Goal: Information Seeking & Learning: Check status

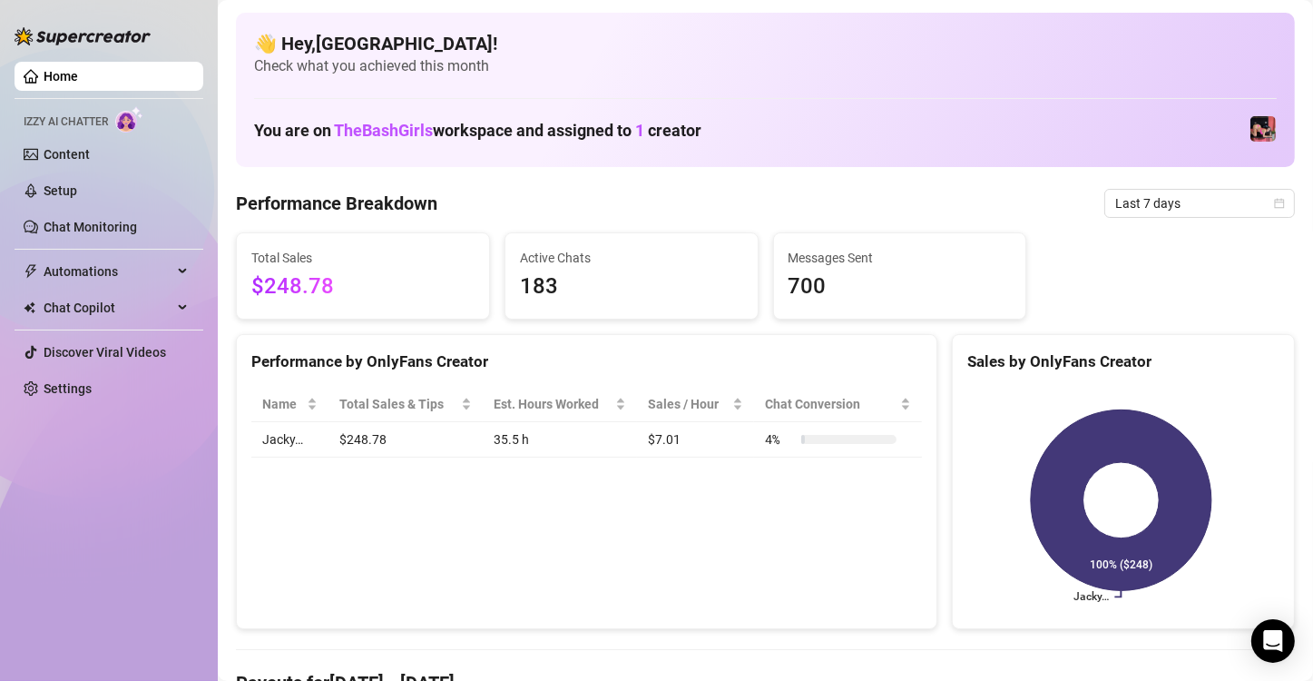
click at [1152, 242] on div "Total Sales $248.78 Active Chats 183 Messages Sent 700" at bounding box center [766, 275] width 1074 height 87
click at [1274, 203] on icon "calendar" at bounding box center [1279, 203] width 11 height 11
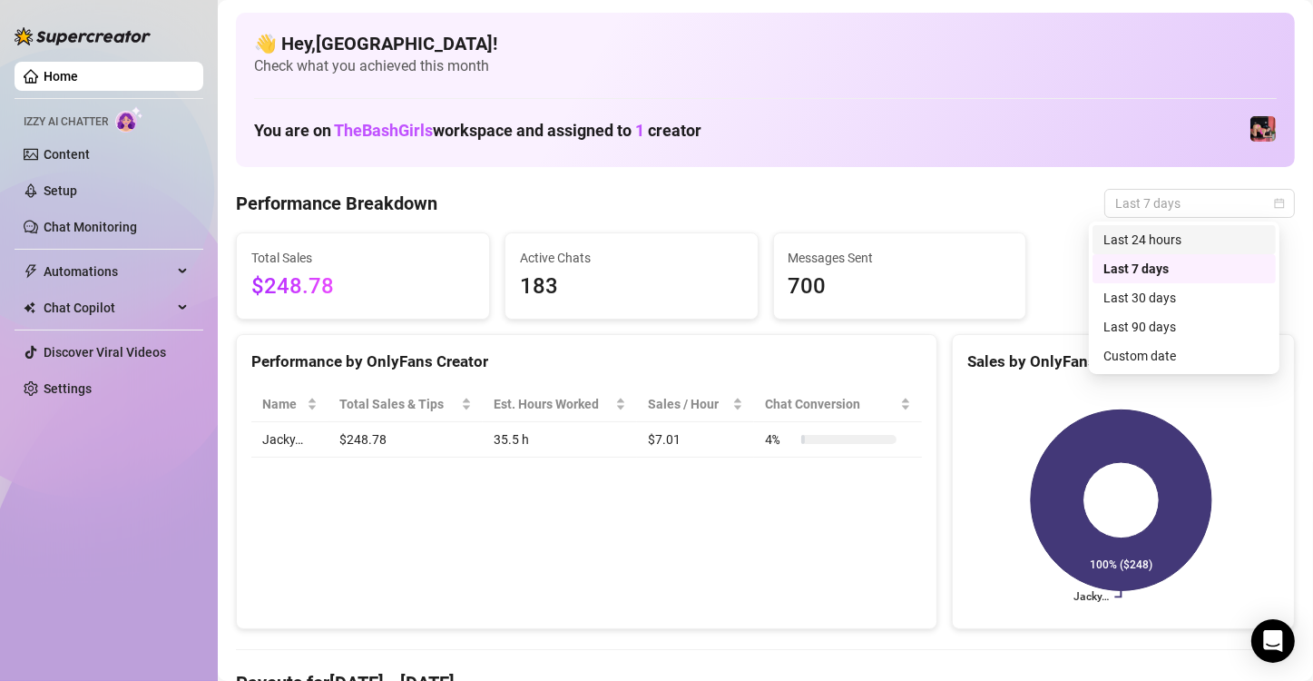
click at [1155, 233] on div "Last 24 hours" at bounding box center [1185, 240] width 162 height 20
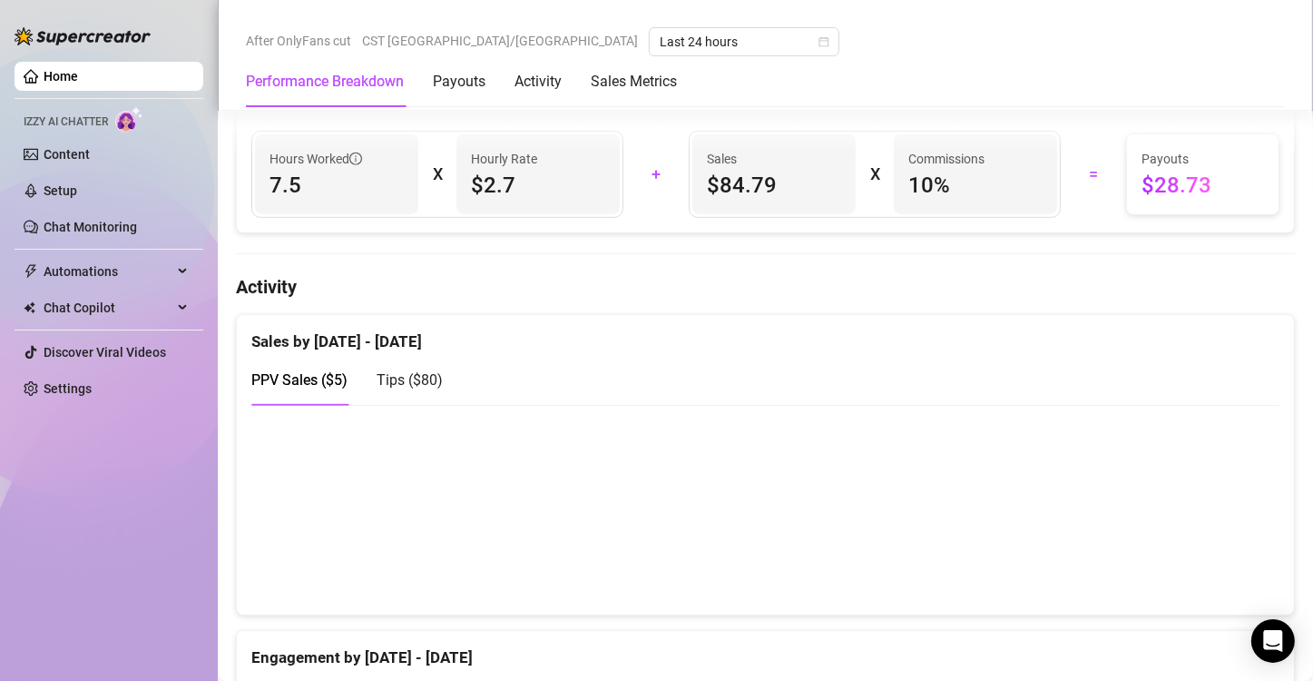
scroll to position [572, 0]
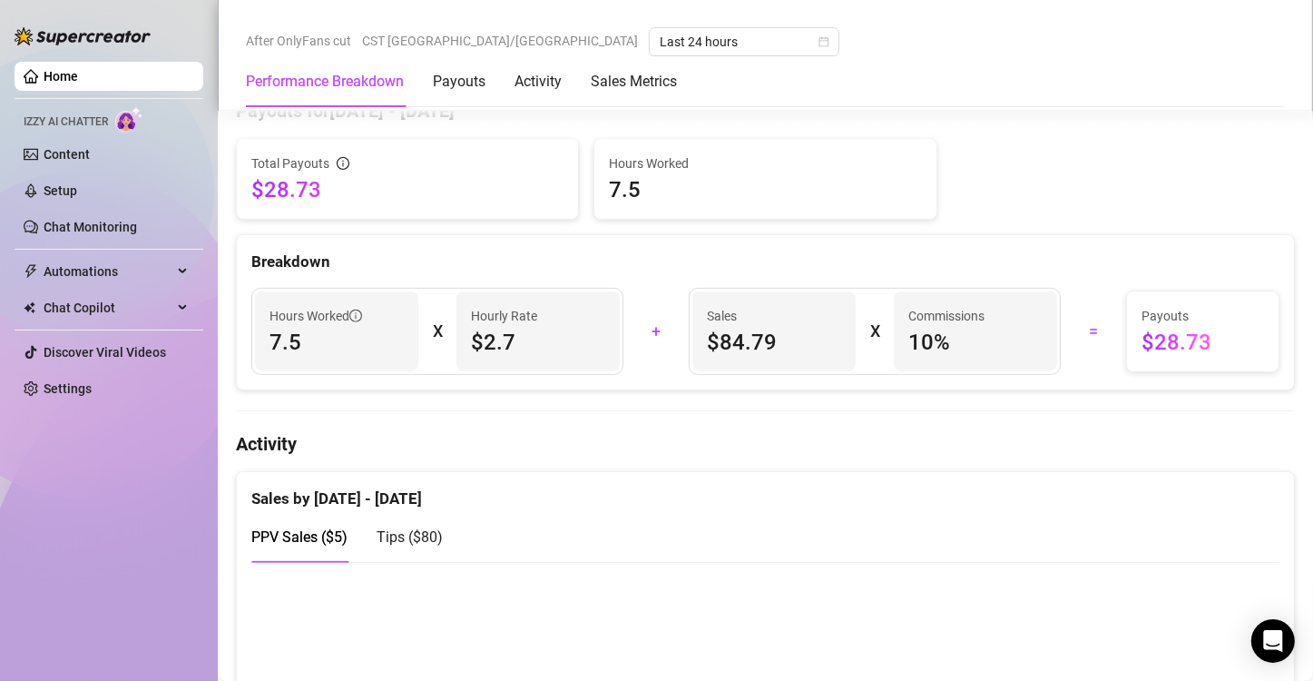
click at [422, 535] on span "Tips ( $80 )" at bounding box center [410, 536] width 66 height 17
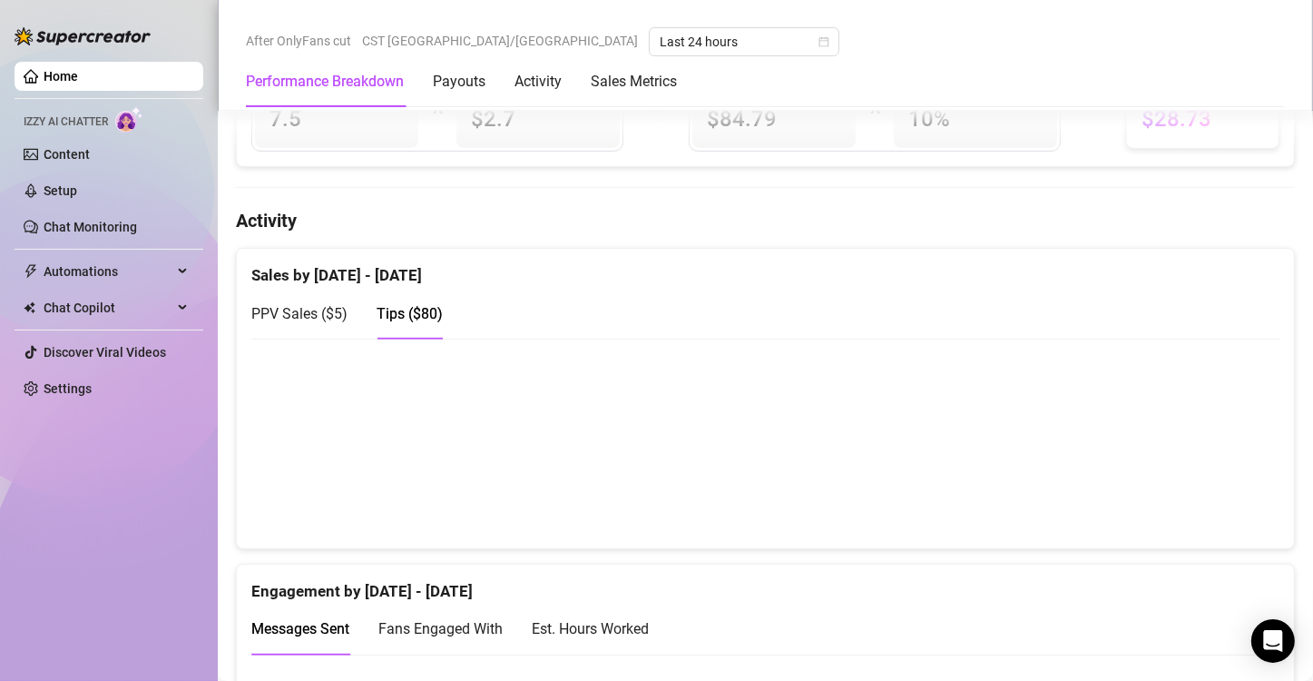
scroll to position [796, 0]
click at [508, 480] on canvas at bounding box center [758, 441] width 1014 height 181
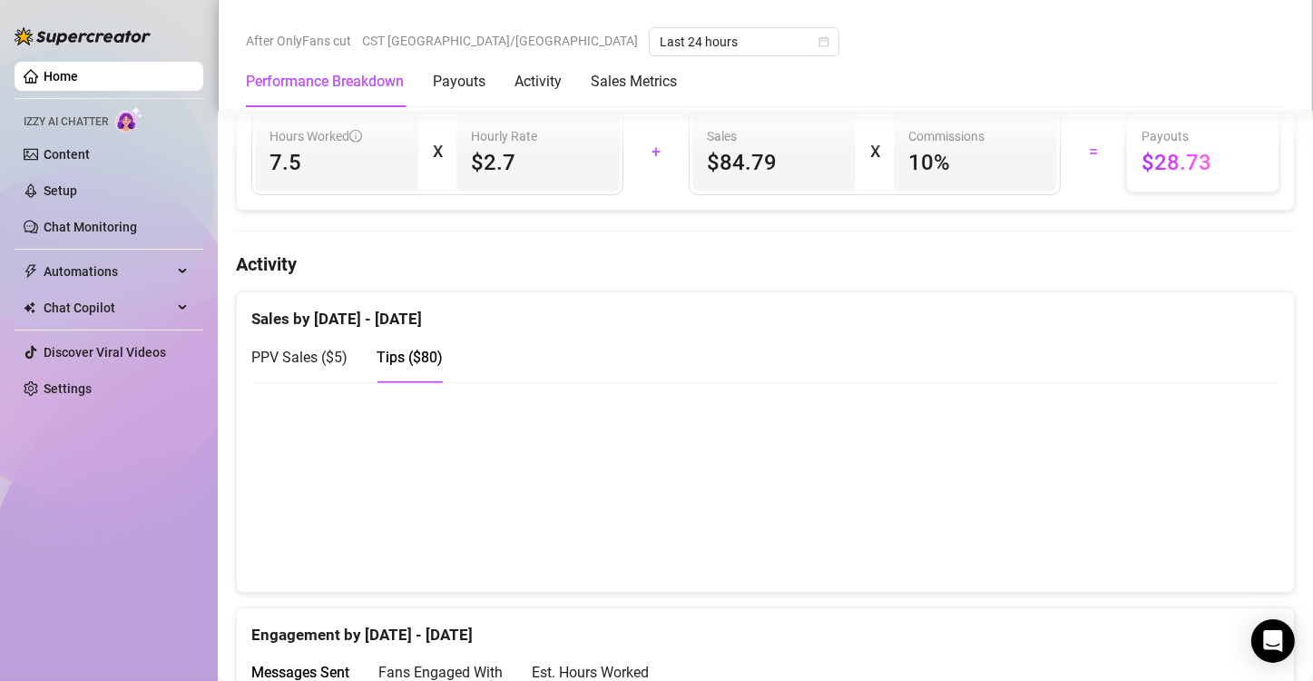
scroll to position [750, 0]
click at [650, 432] on canvas at bounding box center [758, 487] width 1014 height 181
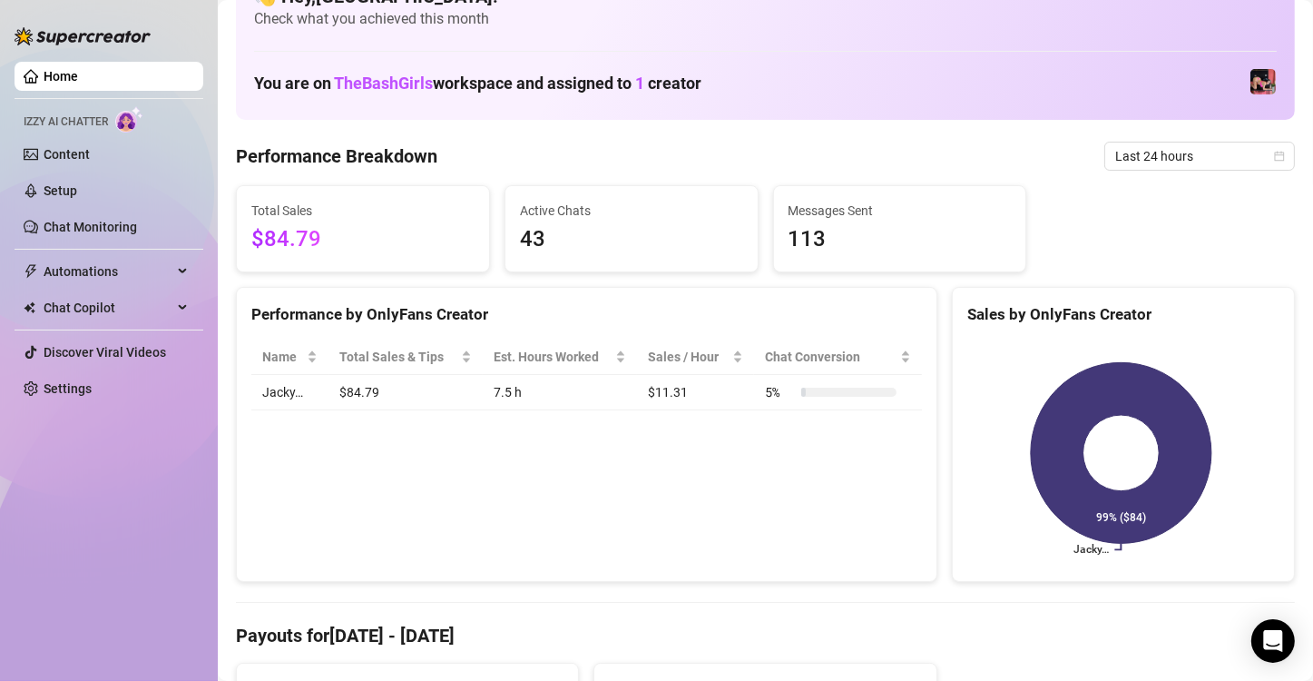
scroll to position [0, 0]
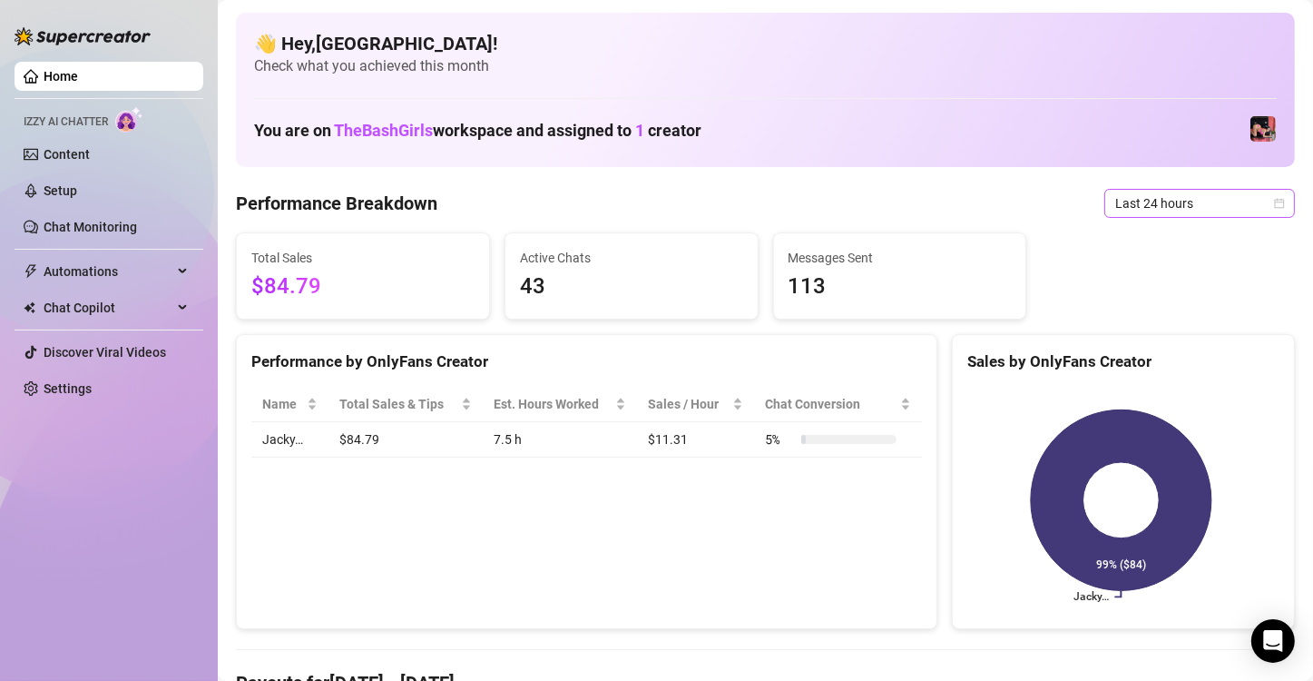
click at [1250, 208] on span "Last 24 hours" at bounding box center [1199, 203] width 169 height 27
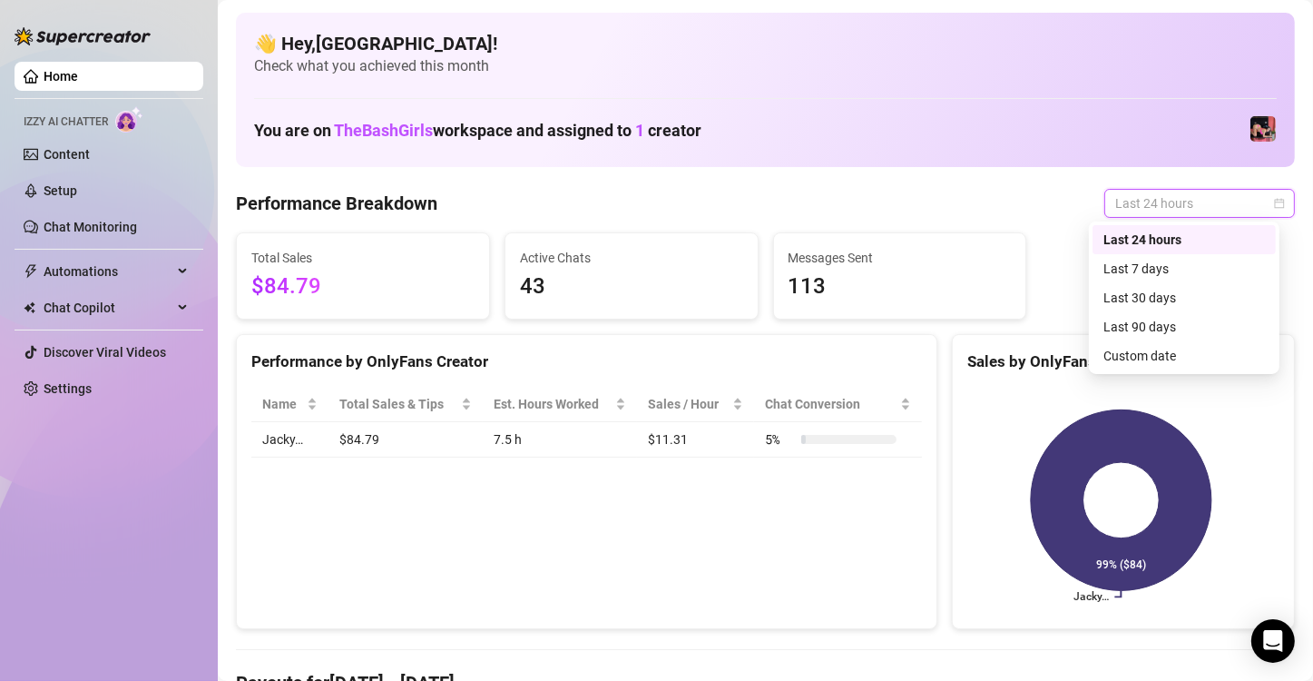
click at [1172, 272] on div "Last 7 days" at bounding box center [1185, 269] width 162 height 20
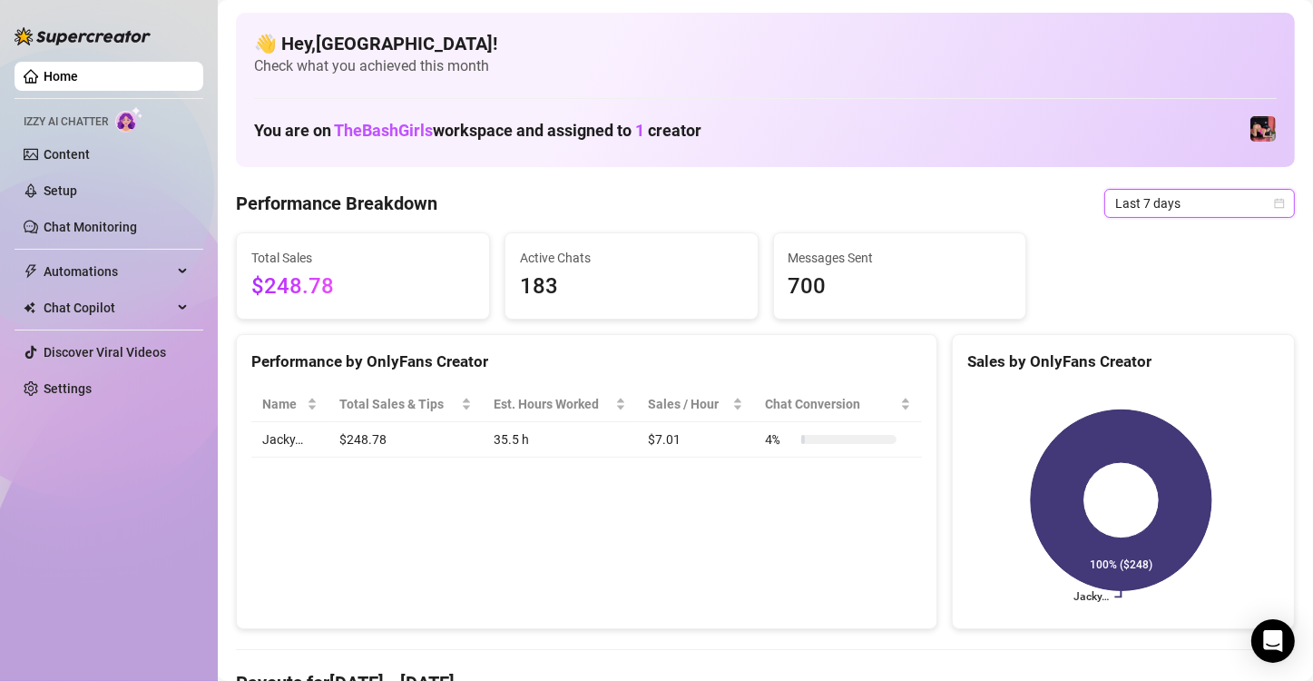
click at [643, 446] on td "$7.01" at bounding box center [695, 439] width 117 height 35
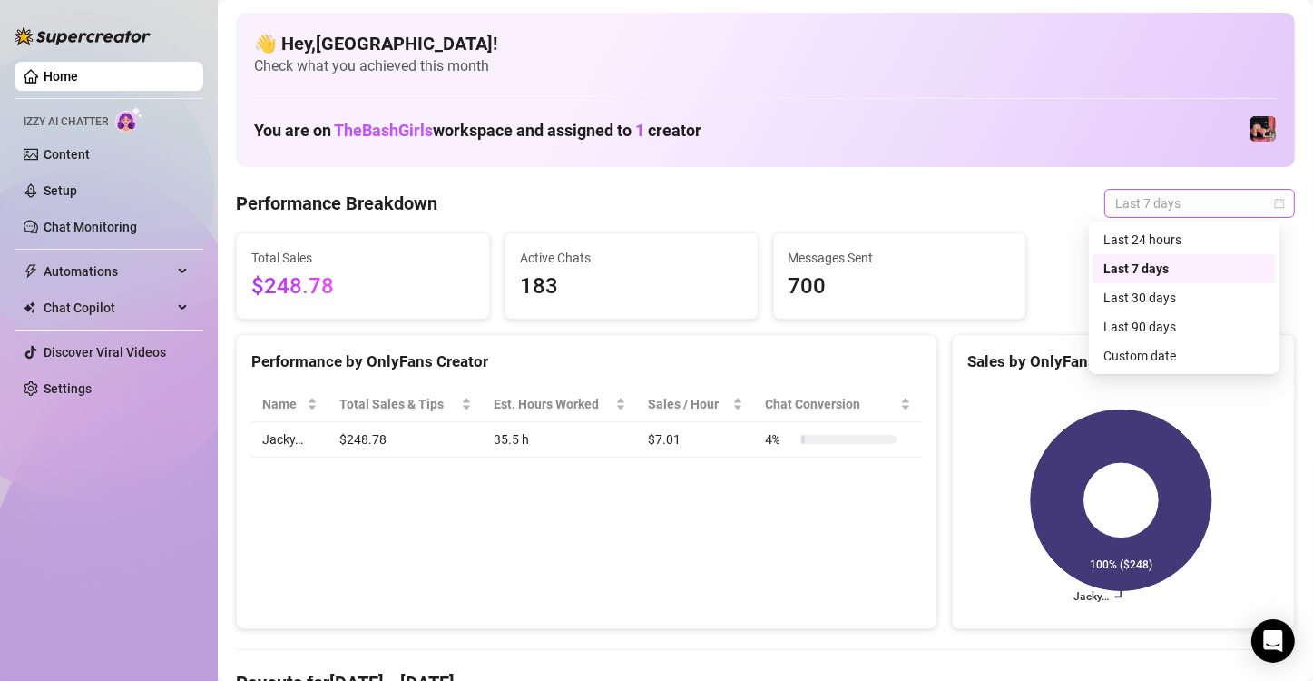
click at [1270, 197] on div "Last 7 days" at bounding box center [1199, 203] width 191 height 29
click at [1167, 233] on div "Last 24 hours" at bounding box center [1185, 240] width 162 height 20
